Goal: Task Accomplishment & Management: Manage account settings

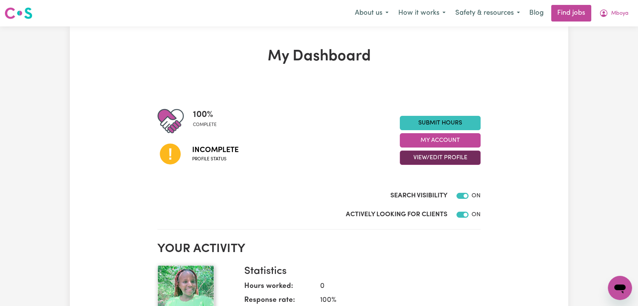
click at [447, 158] on button "View/Edit Profile" at bounding box center [440, 158] width 81 height 14
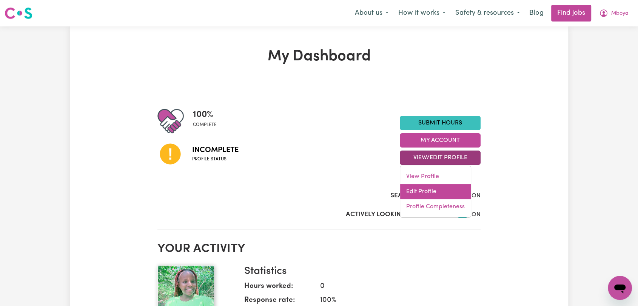
click at [439, 196] on link "Edit Profile" at bounding box center [435, 191] width 71 height 15
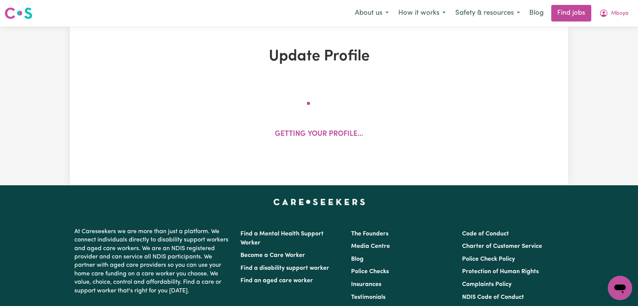
select select "[DEMOGRAPHIC_DATA]"
select select "Student Visa"
select select "Studying a healthcare related degree or qualification"
select select "60"
select select "70"
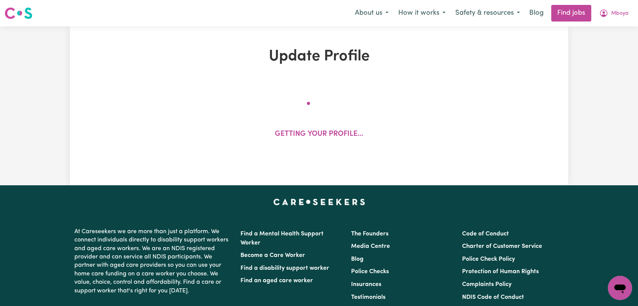
select select "85"
select select "120"
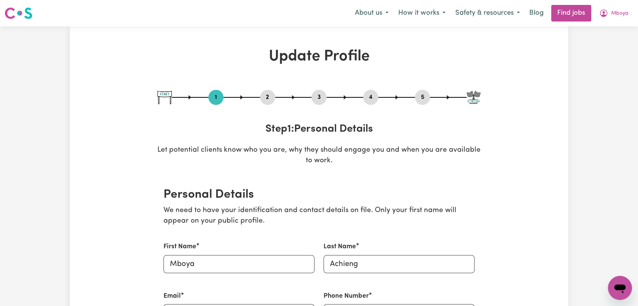
click at [365, 101] on button "4" at bounding box center [370, 97] width 15 height 10
